Goal: Transaction & Acquisition: Subscribe to service/newsletter

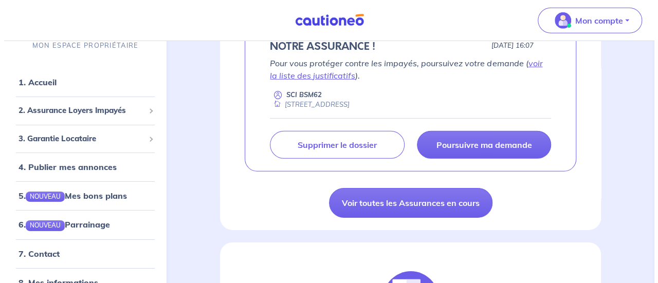
scroll to position [1521, 0]
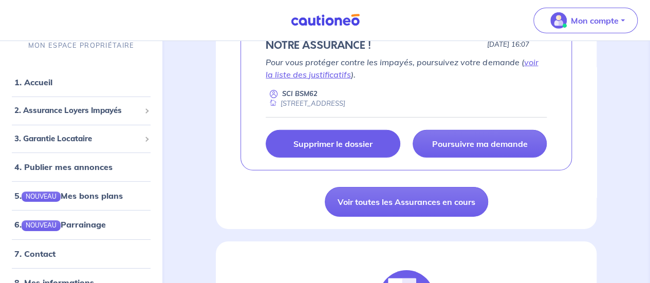
click at [362, 158] on link "Supprimer le dossier" at bounding box center [333, 144] width 134 height 28
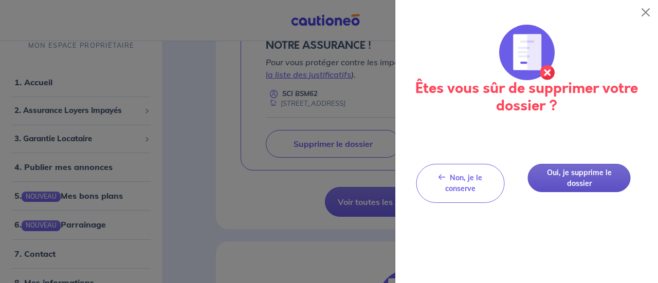
click at [579, 174] on button "Oui, je supprime le dossier" at bounding box center [579, 178] width 103 height 28
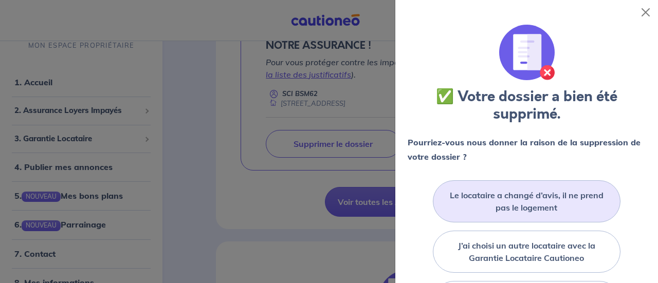
scroll to position [80, 0]
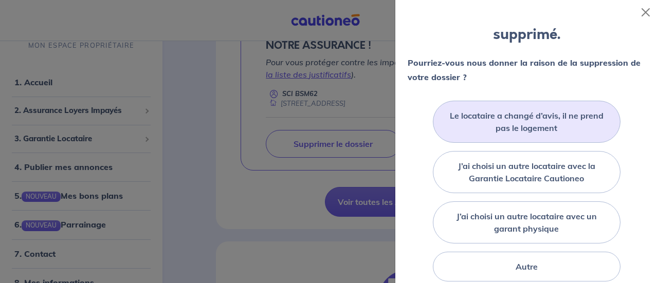
click at [535, 107] on div "Le locataire a changé d’avis, il ne prend pas le logement" at bounding box center [527, 122] width 188 height 42
click at [457, 123] on label "Le locataire a changé d’avis, il ne prend pas le logement" at bounding box center [526, 121] width 162 height 25
click at [0, 0] on input "Le locataire a changé d’avis, il ne prend pas le logement" at bounding box center [0, 0] width 0 height 0
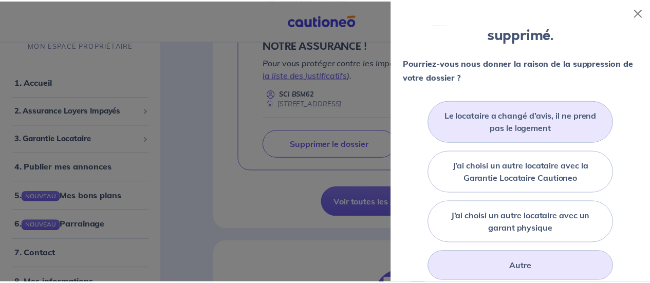
scroll to position [199, 0]
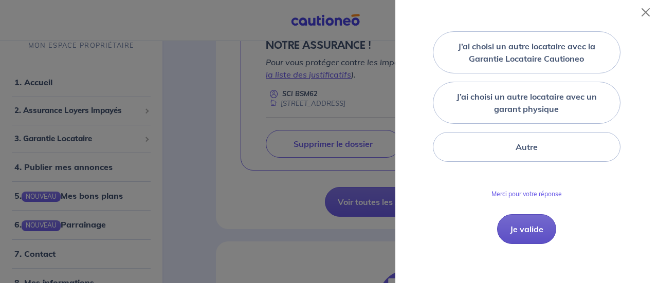
click at [516, 223] on button "Je valide" at bounding box center [526, 229] width 59 height 30
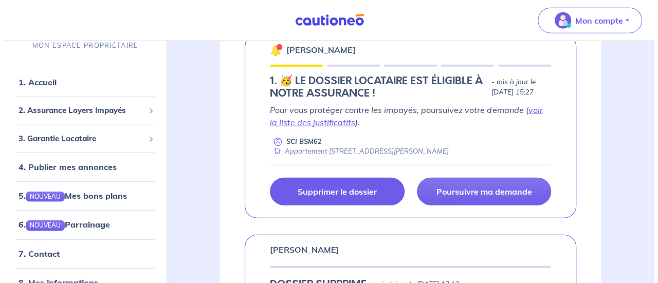
scroll to position [1270, 0]
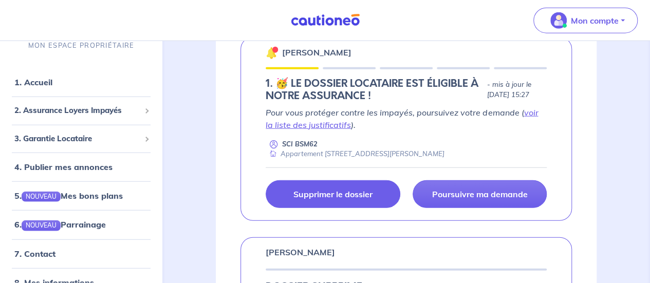
click at [343, 199] on p "Supprimer le dossier" at bounding box center [332, 194] width 79 height 10
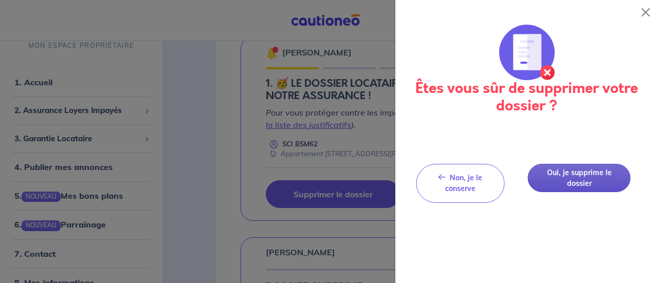
click at [594, 184] on button "Oui, je supprime le dossier" at bounding box center [579, 178] width 103 height 28
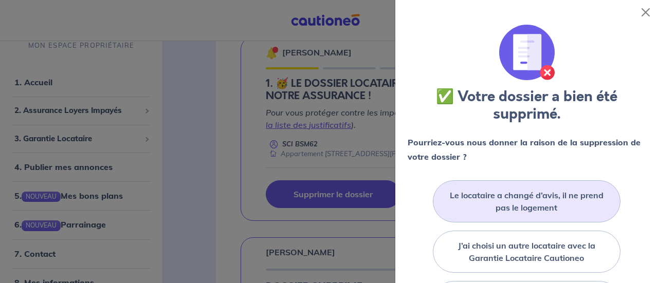
click at [517, 190] on label "Le locataire a changé d’avis, il ne prend pas le logement" at bounding box center [526, 201] width 162 height 25
click at [0, 0] on input "Le locataire a changé d’avis, il ne prend pas le logement" at bounding box center [0, 0] width 0 height 0
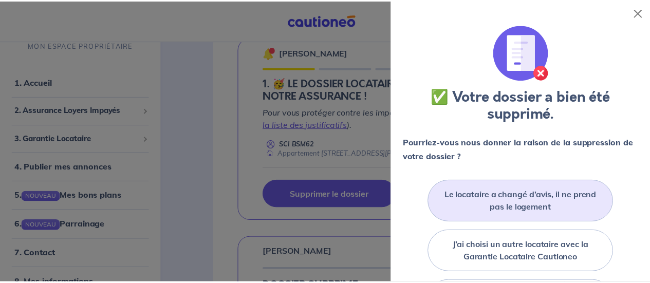
scroll to position [199, 0]
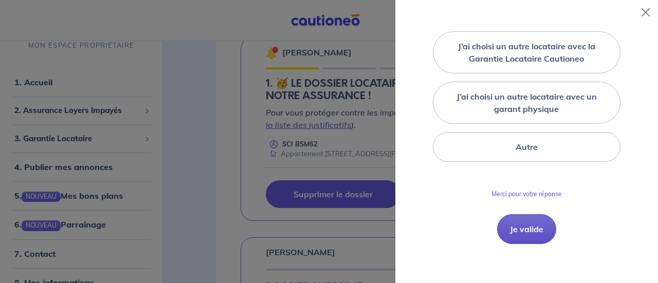
click at [511, 232] on button "Je valide" at bounding box center [526, 229] width 59 height 30
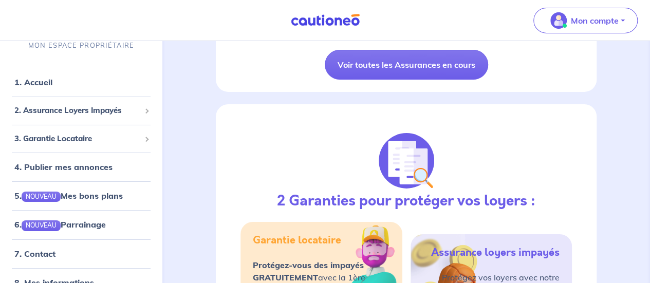
scroll to position [1710, 0]
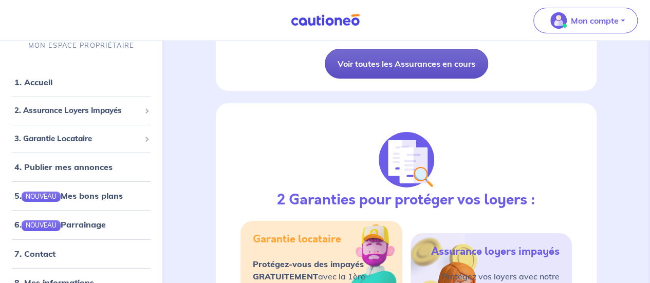
click at [387, 79] on link "Voir toutes les Assurances en cours" at bounding box center [406, 64] width 163 height 30
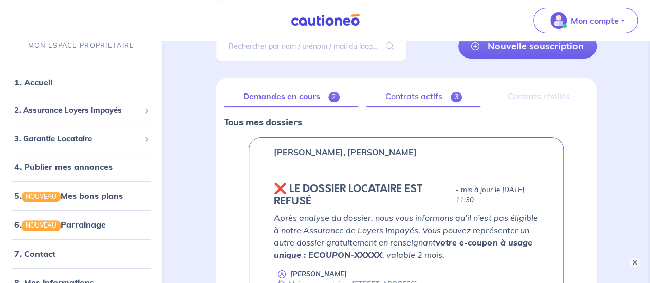
click at [420, 90] on link "Contrats actifs 3" at bounding box center [423, 97] width 114 height 22
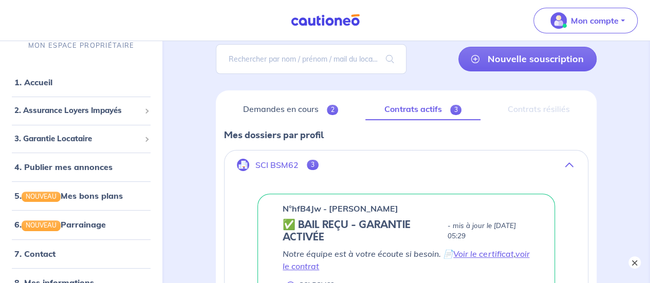
scroll to position [147, 0]
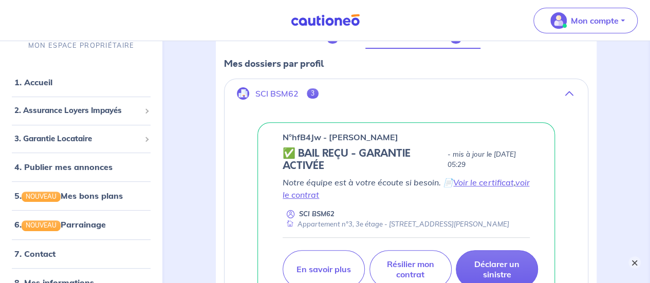
click at [633, 259] on button "×" at bounding box center [634, 262] width 12 height 12
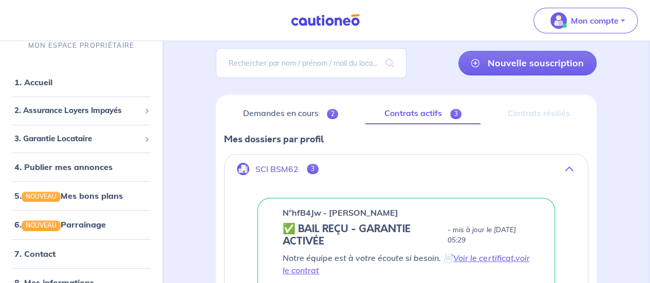
scroll to position [71, 0]
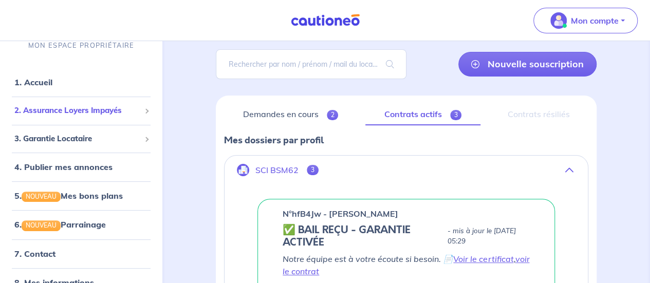
click at [98, 114] on span "2. Assurance Loyers Impayés" at bounding box center [77, 111] width 126 height 12
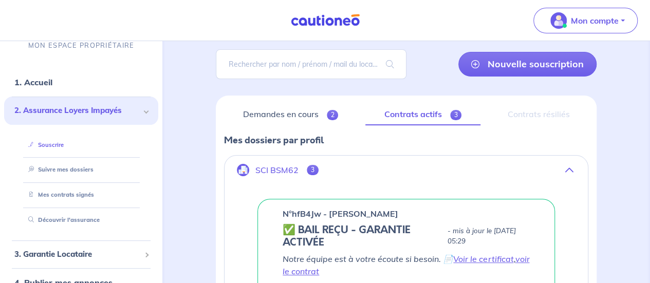
click at [64, 143] on link "Souscrire" at bounding box center [44, 144] width 40 height 7
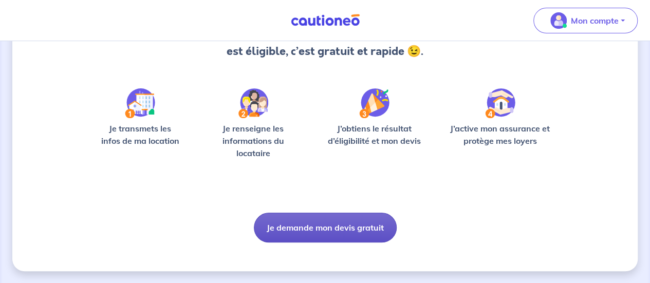
click at [350, 224] on button "Je demande mon devis gratuit" at bounding box center [325, 228] width 143 height 30
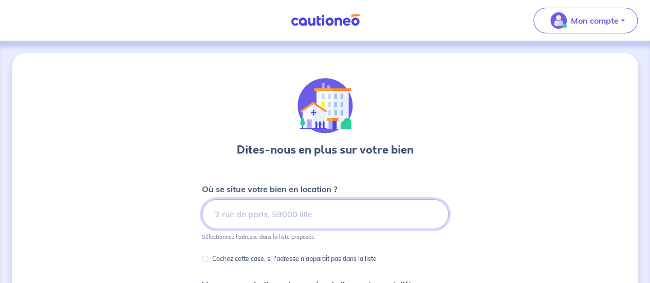
click at [335, 214] on input at bounding box center [325, 214] width 247 height 30
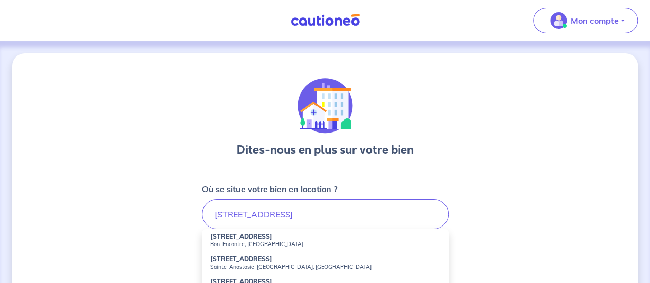
click at [257, 238] on strong "[STREET_ADDRESS]" at bounding box center [241, 237] width 62 height 8
type input "[STREET_ADDRESS]"
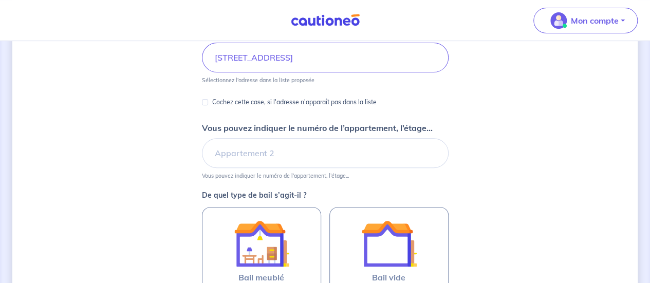
scroll to position [161, 0]
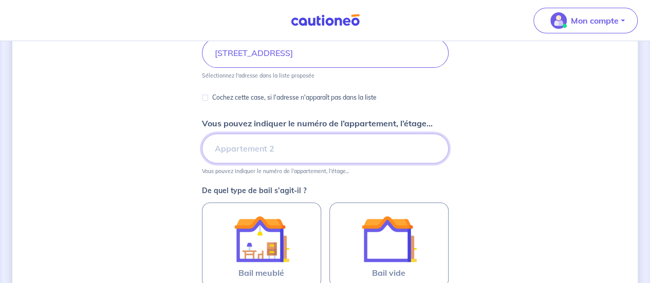
click at [249, 151] on input "Vous pouvez indiquer le numéro de l’appartement, l’étage..." at bounding box center [325, 149] width 247 height 30
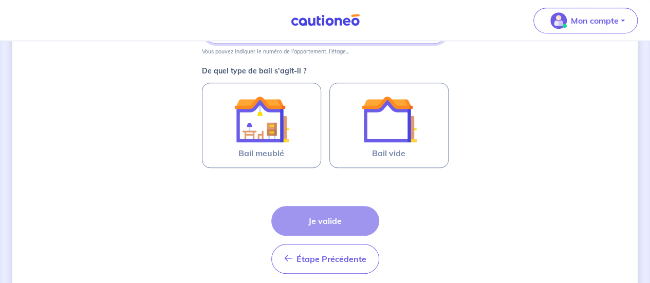
scroll to position [284, 0]
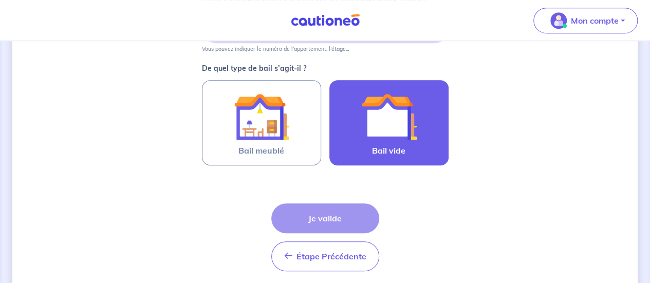
type input "Maison A"
click at [411, 141] on img at bounding box center [388, 116] width 55 height 55
click at [0, 0] on input "Bail vide" at bounding box center [0, 0] width 0 height 0
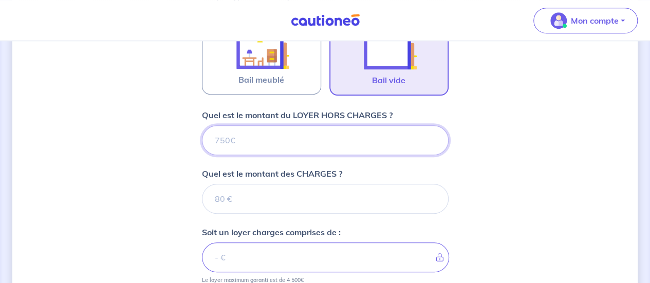
scroll to position [354, 0]
click at [292, 138] on input "Quel est le montant du LOYER HORS CHARGES ?" at bounding box center [325, 140] width 247 height 30
type input "1250"
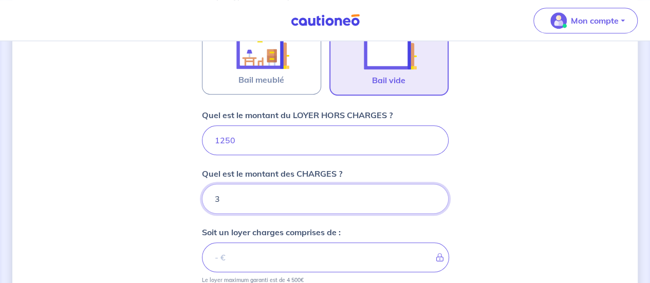
type input "30"
type input "1280"
type input "30"
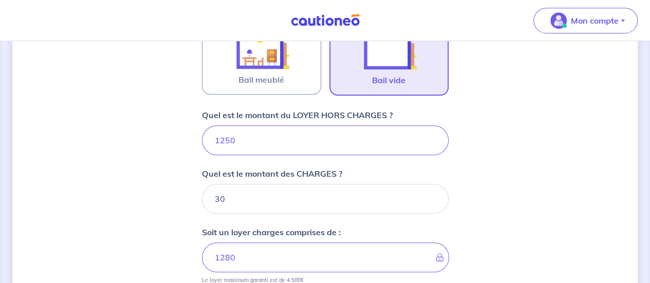
click at [477, 171] on div "Dites-nous en plus sur votre bien Où se situe votre bien en location ? 239 Rout…" at bounding box center [324, 97] width 625 height 796
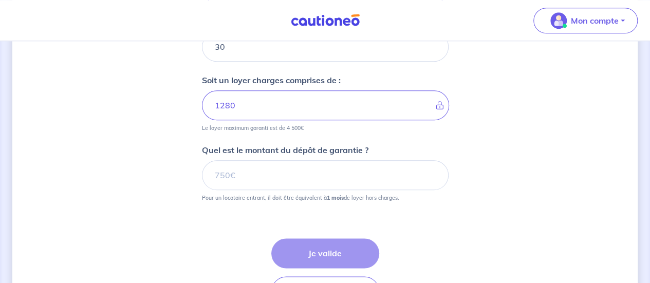
scroll to position [508, 0]
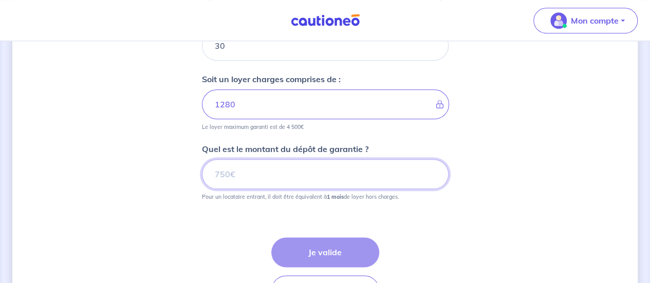
click at [348, 176] on input "Quel est le montant du dépôt de garantie ?" at bounding box center [325, 174] width 247 height 30
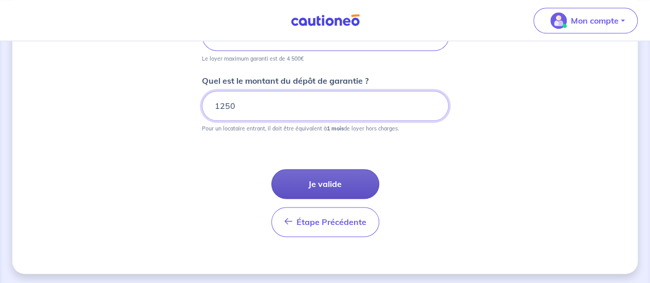
type input "1250"
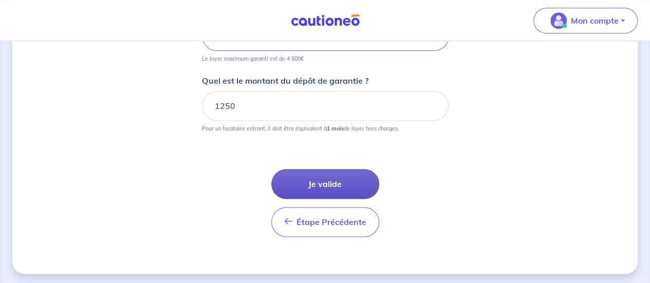
click at [352, 172] on button "Je valide" at bounding box center [325, 184] width 108 height 30
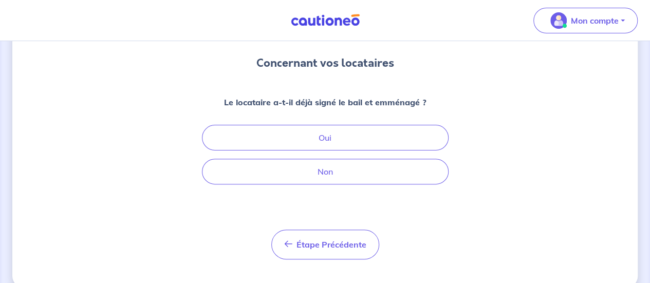
scroll to position [87, 0]
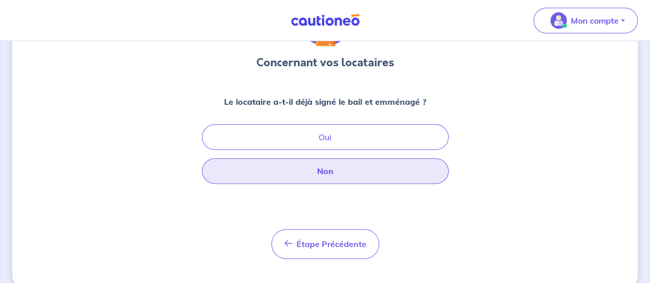
click at [351, 177] on button "Non" at bounding box center [325, 171] width 247 height 26
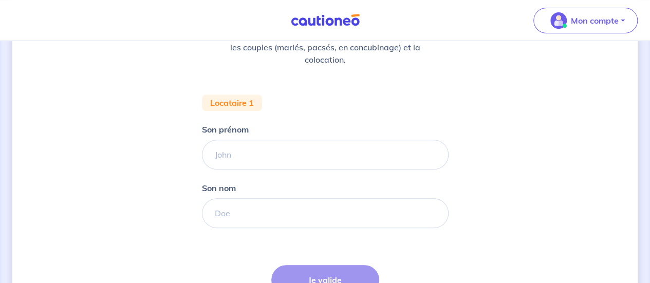
scroll to position [167, 0]
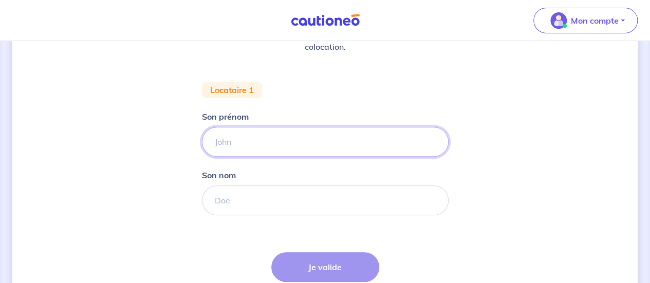
click at [302, 155] on input "Son prénom" at bounding box center [325, 142] width 247 height 30
type input "Nikiya"
